Goal: Information Seeking & Learning: Learn about a topic

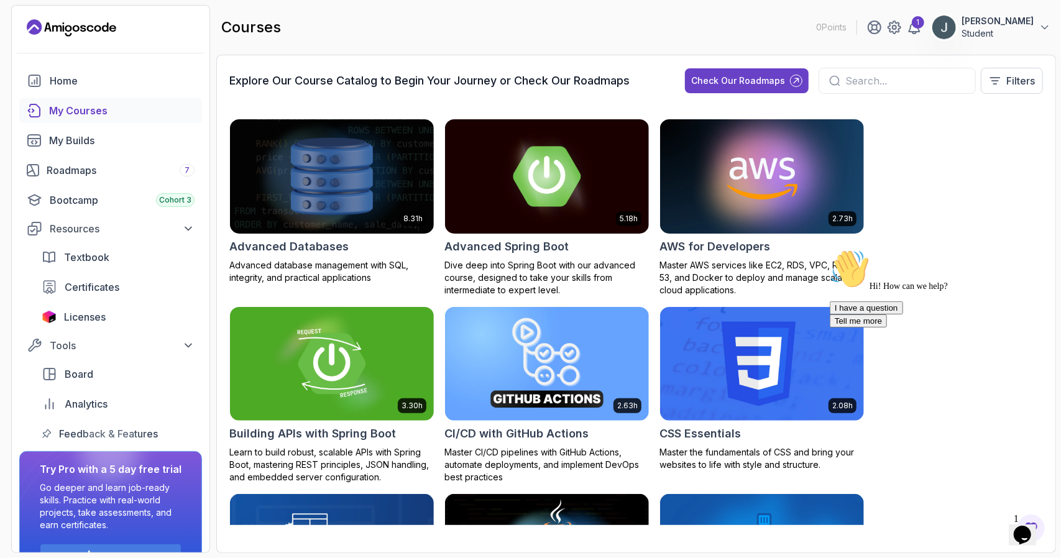
click at [934, 36] on div "[DATE][PERSON_NAME] Student" at bounding box center [959, 27] width 184 height 25
click at [924, 25] on div "1" at bounding box center [918, 22] width 12 height 12
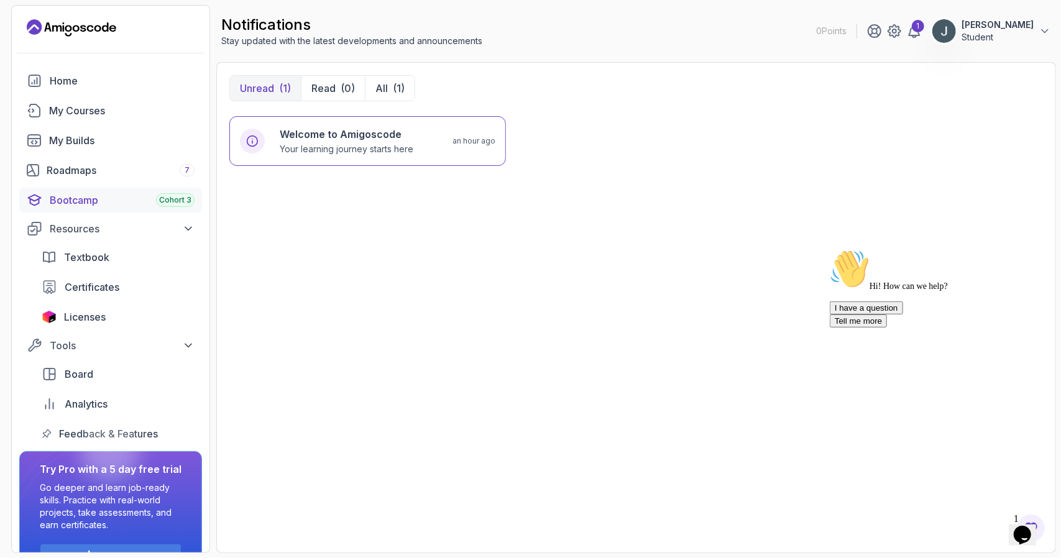
click at [167, 195] on span "Cohort 3" at bounding box center [175, 200] width 32 height 10
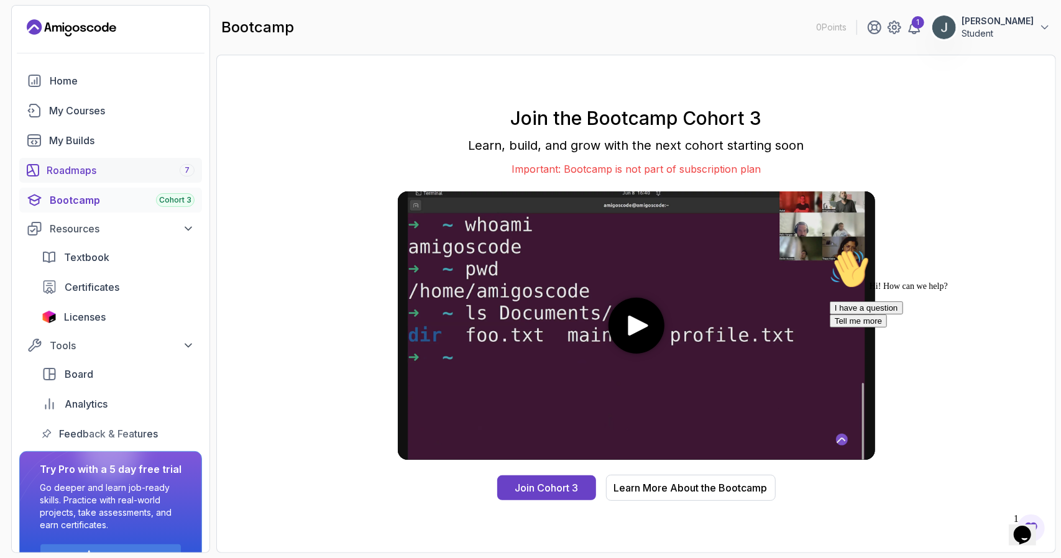
click at [122, 170] on div "Roadmaps 7" at bounding box center [121, 170] width 148 height 15
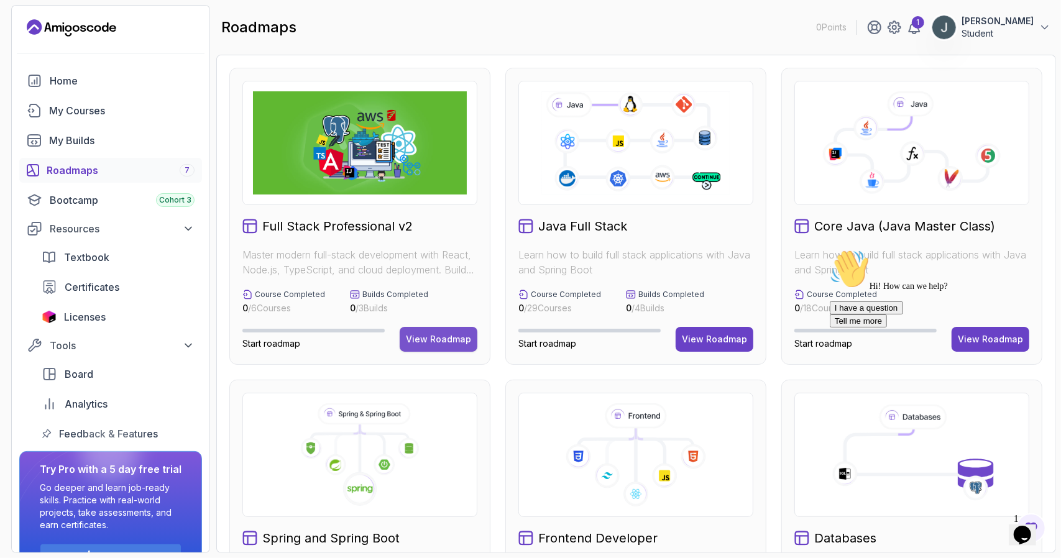
click at [437, 337] on div "View Roadmap" at bounding box center [438, 339] width 65 height 12
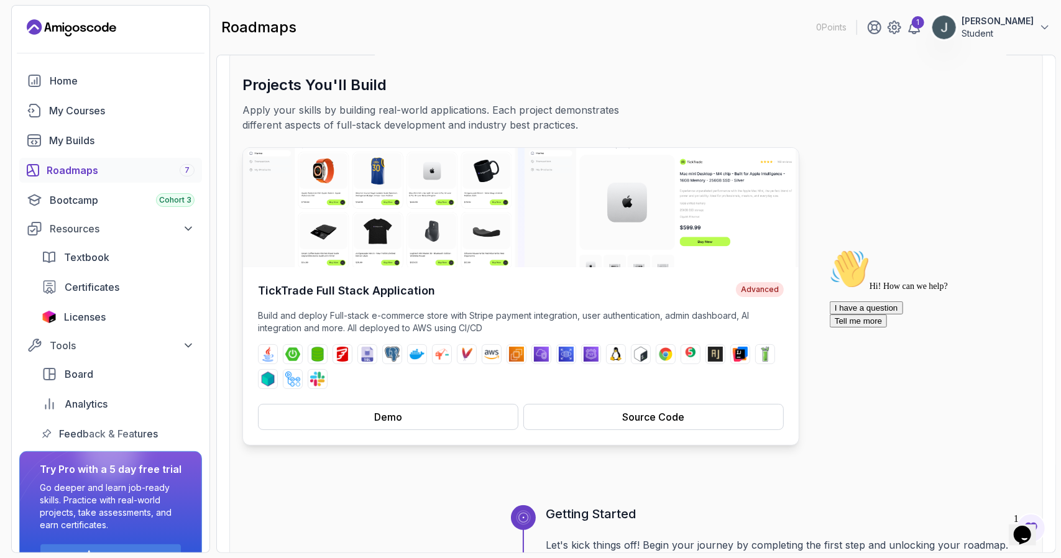
scroll to position [124, 0]
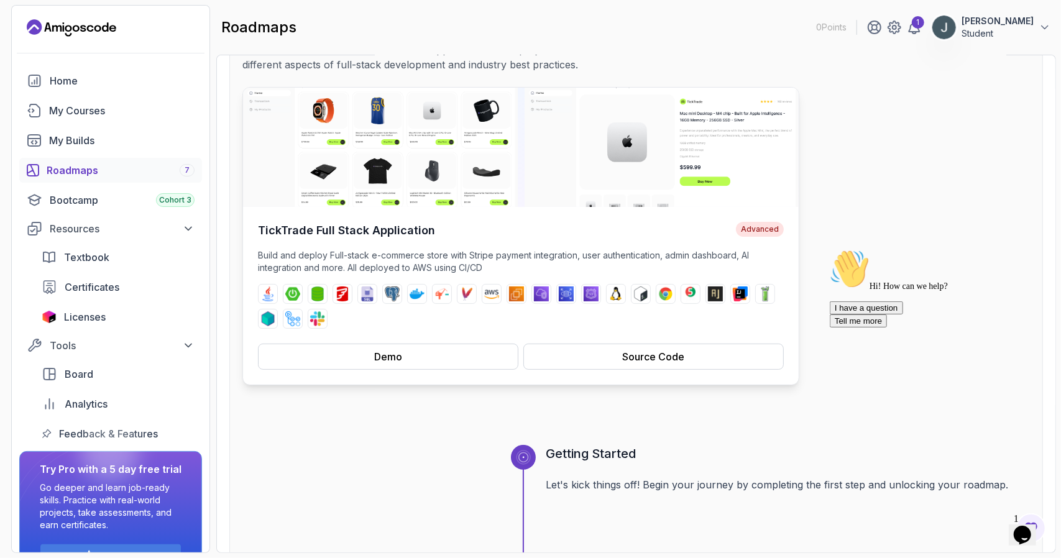
click at [391, 232] on h4 "TickTrade Full Stack Application" at bounding box center [346, 230] width 177 height 17
click at [454, 255] on p "Build and deploy Full-stack e-commerce store with Stripe payment integration, u…" at bounding box center [521, 261] width 526 height 25
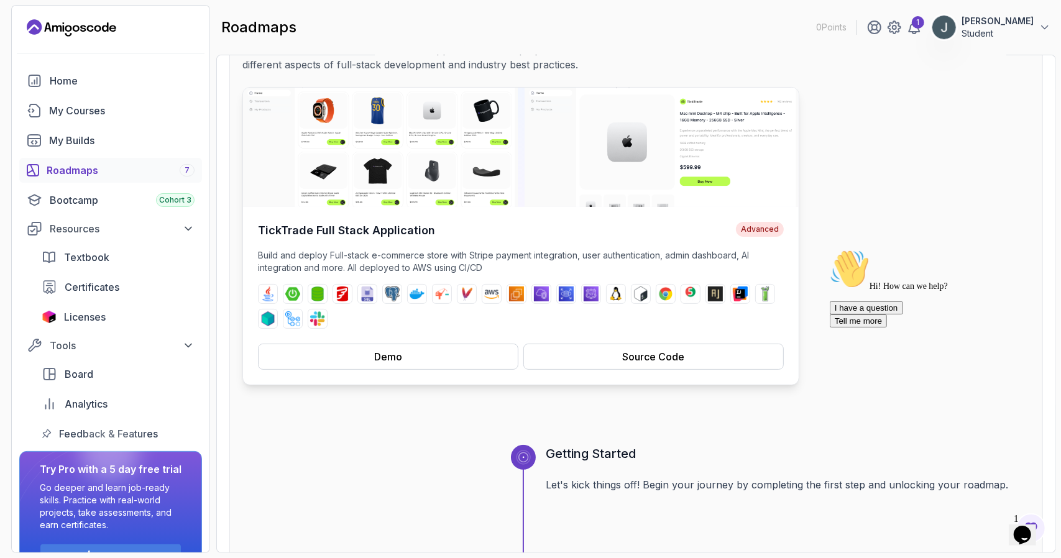
click at [457, 259] on p "Build and deploy Full-stack e-commerce store with Stripe payment integration, u…" at bounding box center [521, 261] width 526 height 25
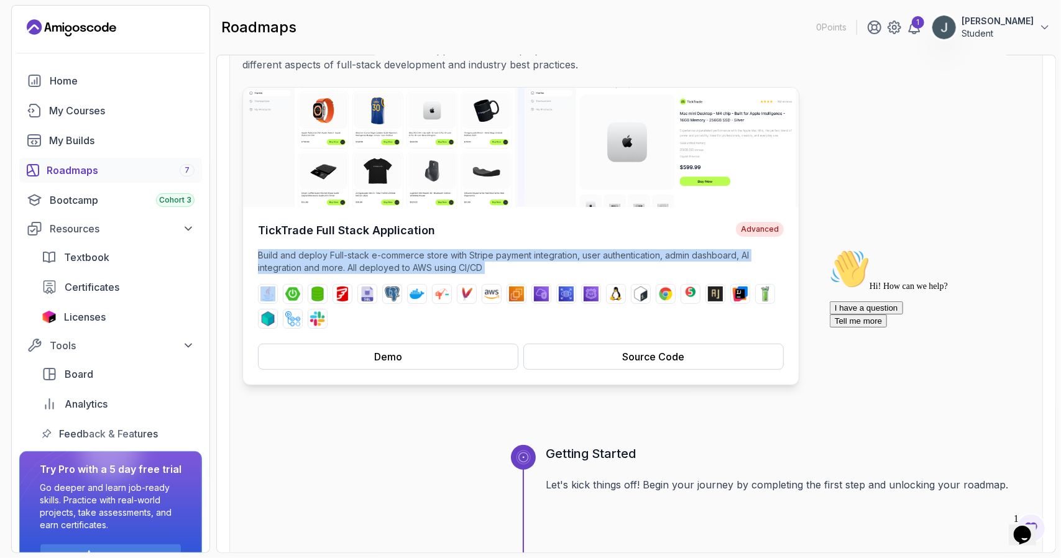
click at [457, 259] on p "Build and deploy Full-stack e-commerce store with Stripe payment integration, u…" at bounding box center [521, 261] width 526 height 25
click at [478, 245] on div "TickTrade Full Stack Application Advanced Build and deploy Full-stack e-commerc…" at bounding box center [521, 296] width 556 height 178
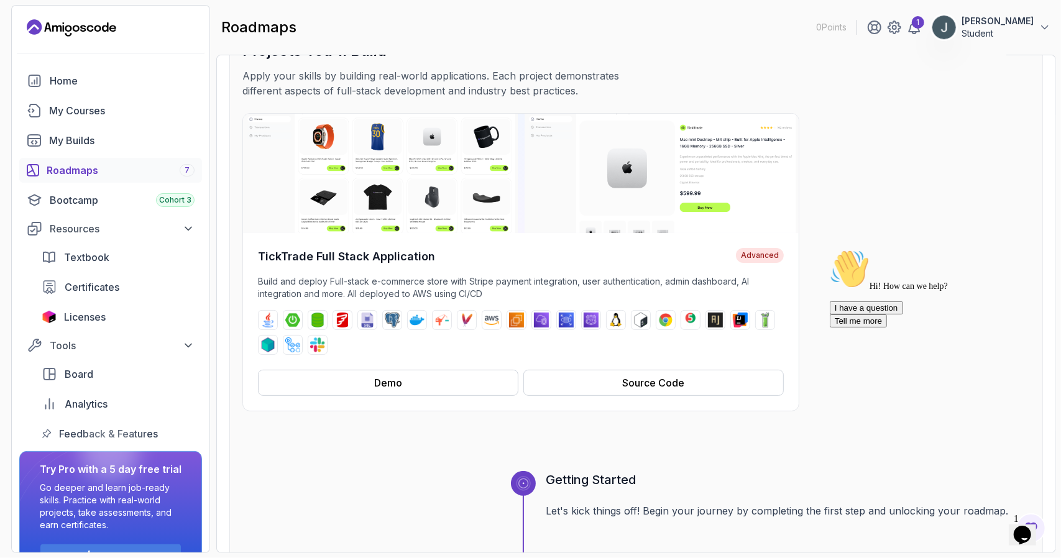
scroll to position [82, 0]
